Goal: Task Accomplishment & Management: Use online tool/utility

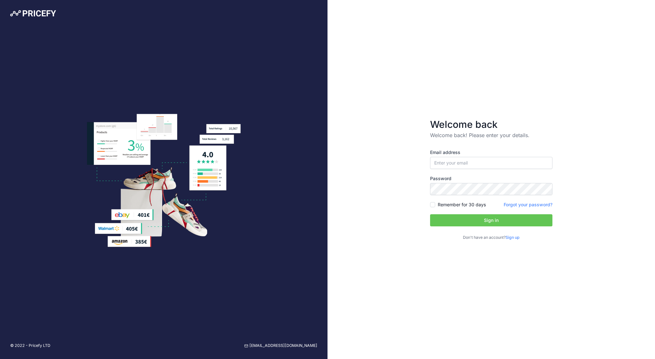
click at [511, 237] on link "Sign up" at bounding box center [513, 237] width 14 height 5
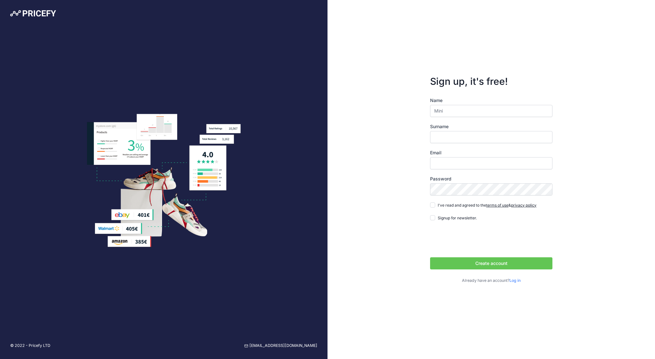
type input "Mini"
type input "Mana"
type input "m"
type input "[EMAIL_ADDRESS][DOMAIN_NAME]"
click at [434, 205] on input "I've read and agreed to the terms of use & privacy policy" at bounding box center [432, 204] width 5 height 5
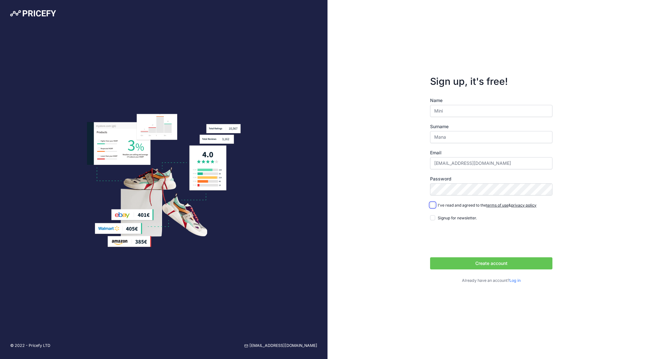
checkbox input "true"
click at [465, 264] on button "Create account" at bounding box center [491, 263] width 122 height 12
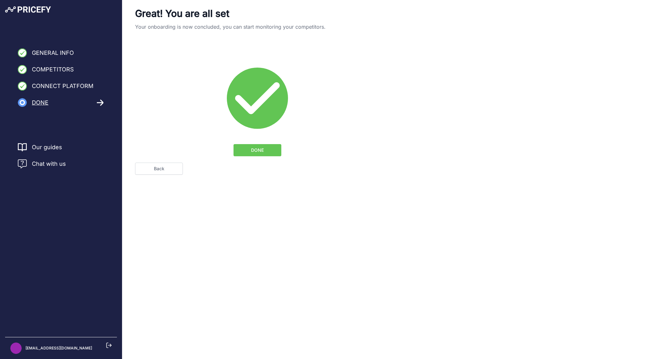
click at [255, 151] on span "DONE" at bounding box center [257, 150] width 13 height 6
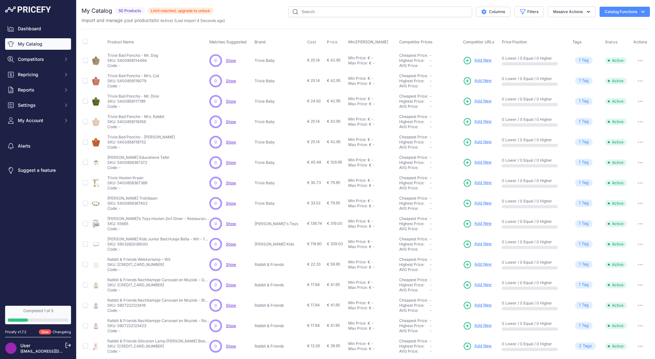
click at [230, 60] on span "Show" at bounding box center [231, 60] width 10 height 5
click at [31, 61] on span "Competitors" at bounding box center [39, 59] width 42 height 6
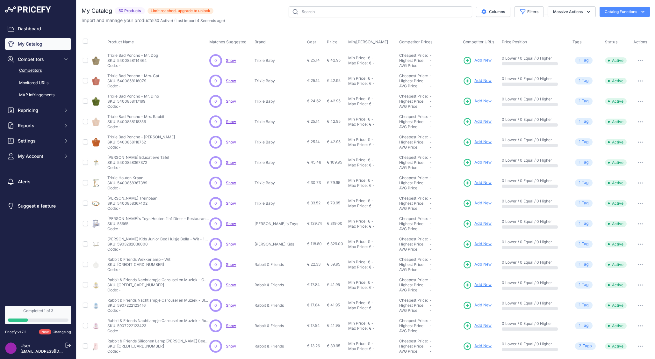
click at [38, 69] on link "Competitors" at bounding box center [38, 70] width 66 height 11
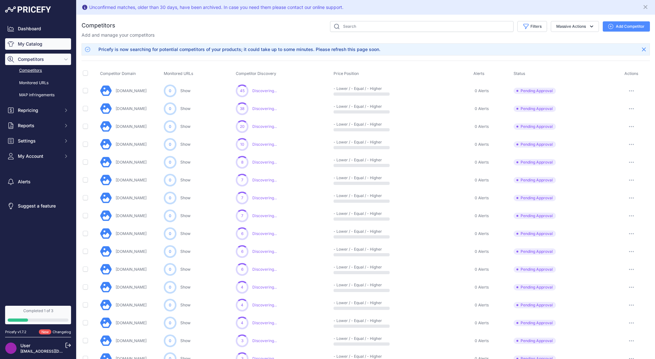
click at [28, 44] on link "My Catalog" at bounding box center [38, 43] width 66 height 11
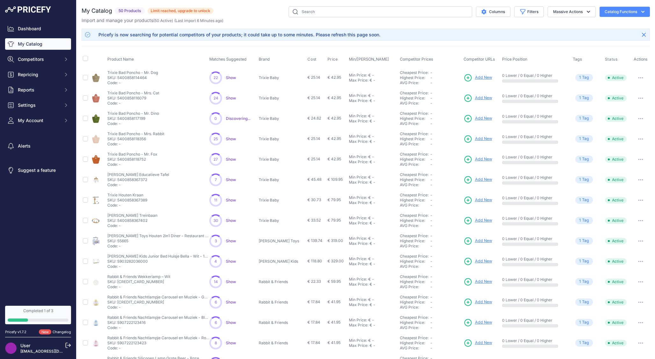
click at [640, 13] on icon "button" at bounding box center [643, 12] width 6 height 6
click at [231, 76] on span "Show" at bounding box center [231, 77] width 10 height 5
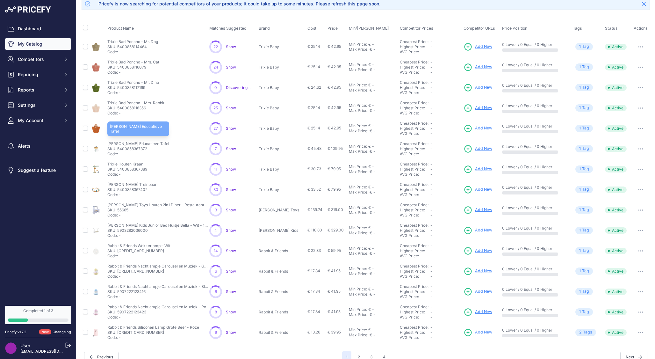
scroll to position [41, 0]
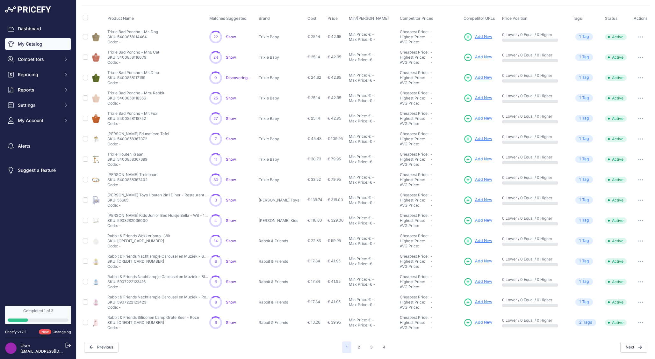
click at [229, 200] on span "Show" at bounding box center [231, 200] width 10 height 5
click at [232, 221] on span "Show" at bounding box center [231, 220] width 10 height 5
click at [232, 241] on span "Show" at bounding box center [231, 240] width 10 height 5
drag, startPoint x: 321, startPoint y: 241, endPoint x: 329, endPoint y: 241, distance: 8.0
click at [329, 241] on span "€ 59.95" at bounding box center [334, 240] width 13 height 5
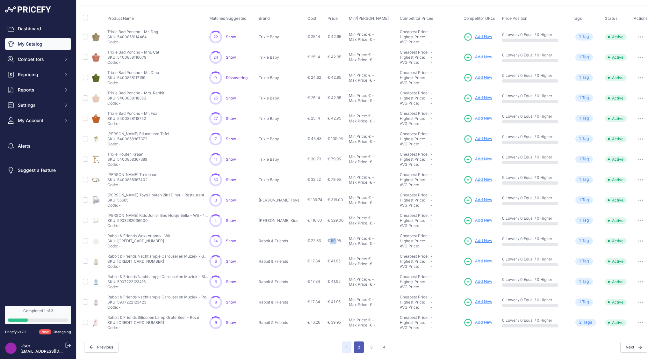
click at [355, 346] on button "2" at bounding box center [359, 346] width 10 height 11
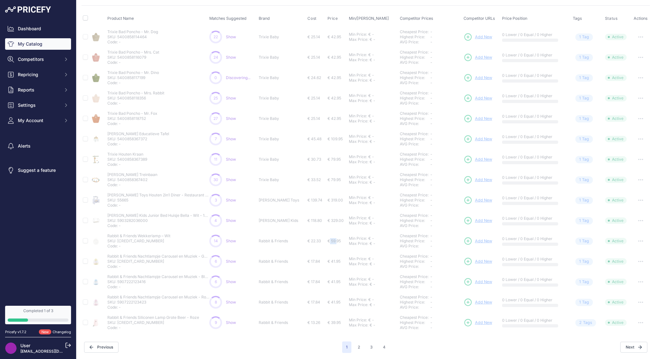
scroll to position [0, 0]
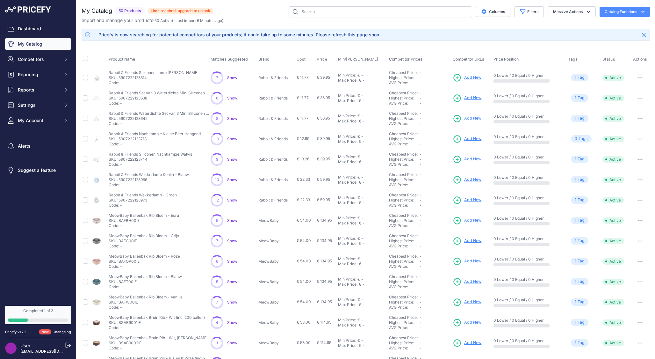
scroll to position [41, 0]
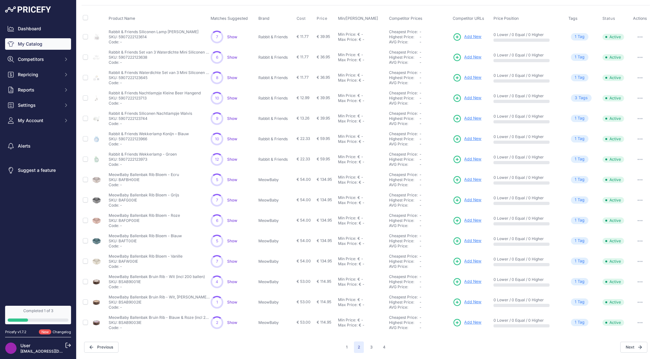
click at [233, 179] on span "Show" at bounding box center [232, 179] width 10 height 5
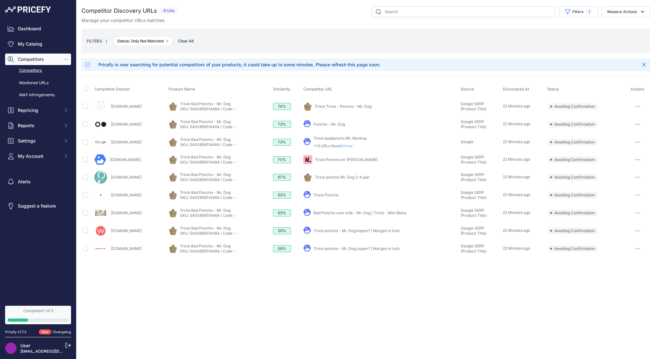
click at [328, 212] on link "Bad Poncho voor kids - Mr. Dog | Trixie - Mini Mana" at bounding box center [360, 212] width 93 height 5
click at [333, 106] on link "Trixie Trixie - Poncho - Mr. Dog" at bounding box center [343, 106] width 57 height 5
click at [328, 121] on div "My Product" at bounding box center [380, 124] width 155 height 9
click at [323, 159] on link "Trixie Poncho mr Dog" at bounding box center [346, 159] width 63 height 5
click at [317, 248] on link "Trixie poncho - Mr. Dog kopen? | Morgen in huis" at bounding box center [357, 248] width 86 height 5
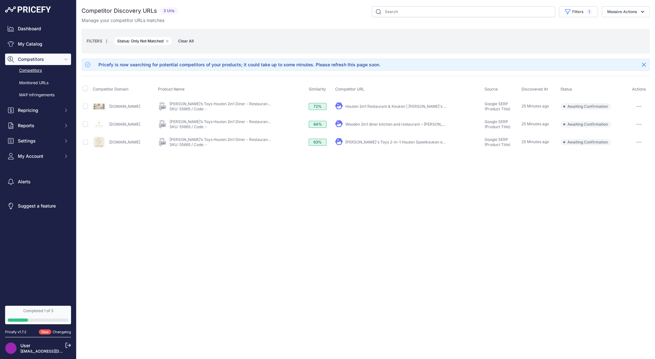
click at [355, 124] on link "Wooden 2in1 diner kitchen and restaurant – Gerardo's Toys" at bounding box center [406, 124] width 122 height 5
click at [355, 106] on link "Houten 2in1 Restaurant & Keuken | Gerardo's Toys – Mini Mana" at bounding box center [409, 106] width 129 height 5
click at [360, 142] on link "Gerardo's Toys 2-in-1 Houten Speelkeuken en Restaurant - L 110 ..." at bounding box center [413, 142] width 137 height 5
click at [357, 106] on link "Houten 2in1 Restaurant & Keuken | Gerardo's Toys – Mini Mana" at bounding box center [409, 106] width 129 height 5
click at [356, 144] on link "Gerardo's Toys 2-in-1 Houten Speelkeuken en Restaurant - L 110 ..." at bounding box center [413, 142] width 137 height 5
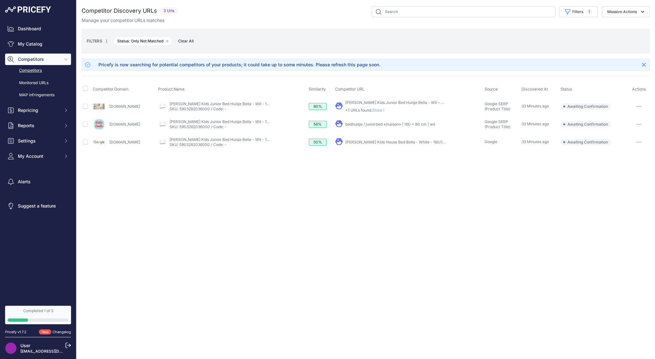
click at [372, 110] on span "Show" at bounding box center [379, 110] width 15 height 5
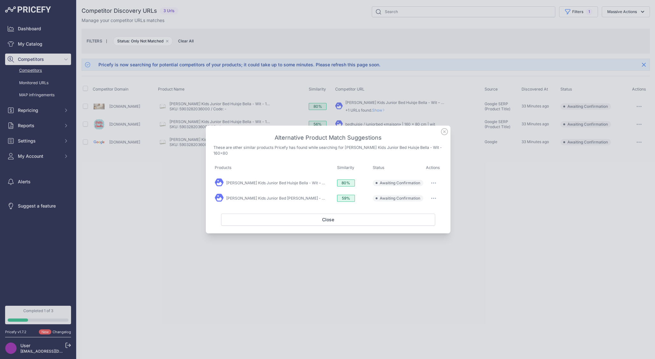
click at [443, 133] on icon at bounding box center [444, 131] width 6 height 6
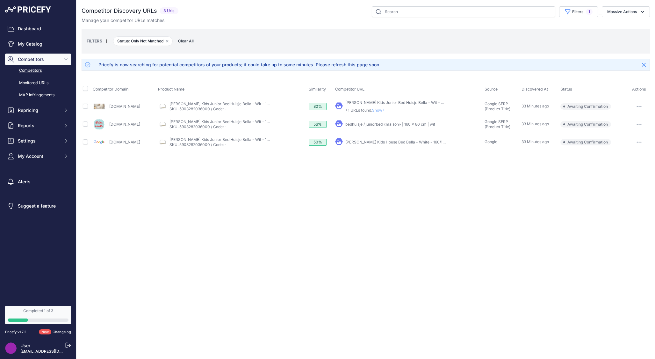
click at [349, 124] on link "bedhuisje / juniorbed «maison» | 160 x 80 cm | wit" at bounding box center [390, 124] width 90 height 5
click at [346, 101] on link "Kocot Kids Junior Bed Huisje Bella - Wit – Mini Mana" at bounding box center [402, 102] width 114 height 5
click at [355, 141] on link "Kocot Kids House Bed Bella - White - 160/180/200-80/90cm 200x90" at bounding box center [417, 142] width 145 height 5
click at [372, 111] on span "Show" at bounding box center [379, 110] width 15 height 5
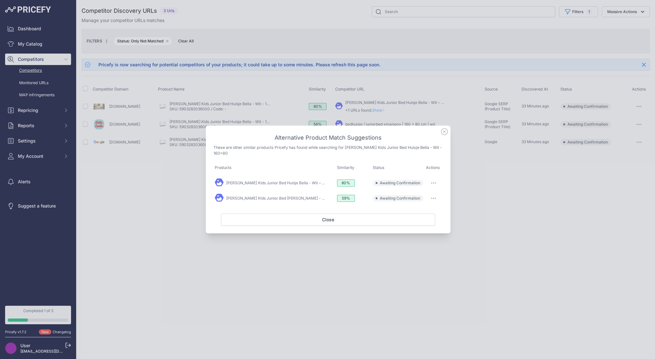
click at [445, 134] on icon at bounding box center [444, 131] width 6 height 6
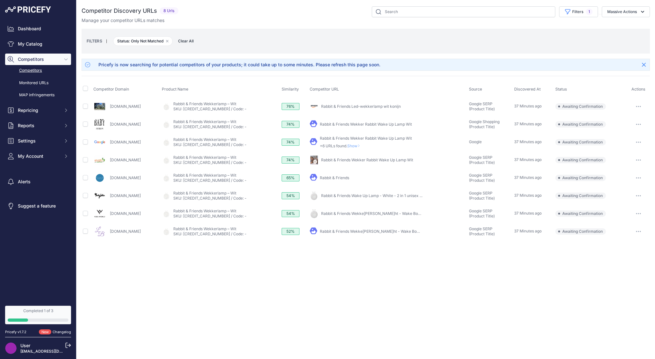
click at [351, 105] on link "Rabbit & Friends Led-wekkerlamp wit konijn" at bounding box center [361, 106] width 80 height 5
click at [330, 123] on link "Rabbit & Friends Wekker Rabbit Wake Up Lamp Wit" at bounding box center [366, 124] width 92 height 5
click at [336, 159] on link "Rabbit & Friends Wekker Rabbit Wake Up Lamp Wit" at bounding box center [367, 159] width 92 height 5
click at [337, 193] on link "Rabbit & Friends Wake Up Lamp - White - 2 in 1 unisex ..." at bounding box center [371, 195] width 101 height 5
click at [339, 213] on link "Rabbit & Friends Wekker m. Licht - Wake Boven - Kids-world" at bounding box center [384, 213] width 127 height 5
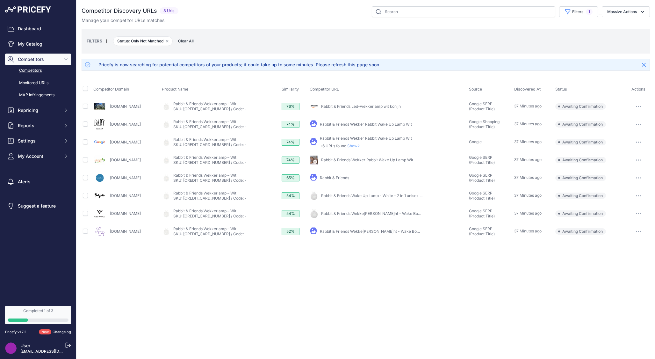
click at [337, 230] on link "Rabbit & Friends Wekker m. Licht - Wake Boven - 20x15x6 cm" at bounding box center [385, 231] width 130 height 5
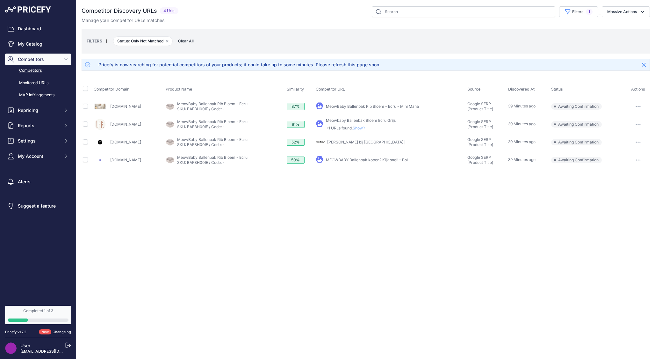
click at [350, 121] on link "Meowbaby Ballenbak Bloem Ecru Grijs" at bounding box center [361, 120] width 70 height 5
click at [339, 159] on link "MEOWBABY Ballenbak kopen? Kijk snel! - Bol" at bounding box center [367, 159] width 82 height 5
click at [350, 140] on link "[PERSON_NAME] bij [GEOGRAPHIC_DATA] |" at bounding box center [366, 142] width 78 height 5
